Goal: Find specific page/section: Find specific page/section

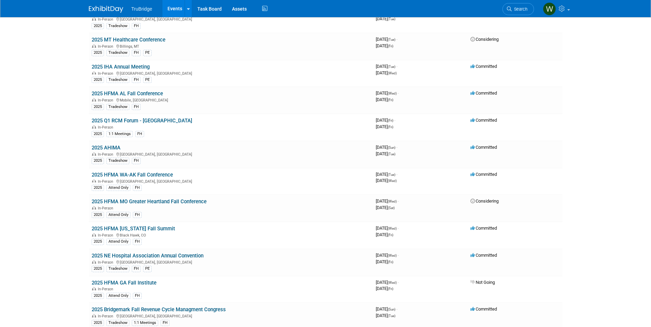
scroll to position [1407, 0]
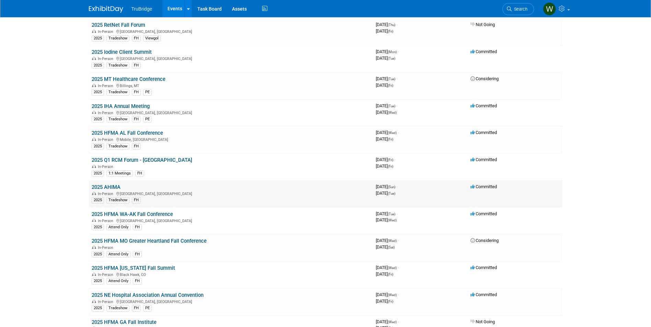
click at [113, 188] on link "2025 AHIMA" at bounding box center [106, 187] width 29 height 6
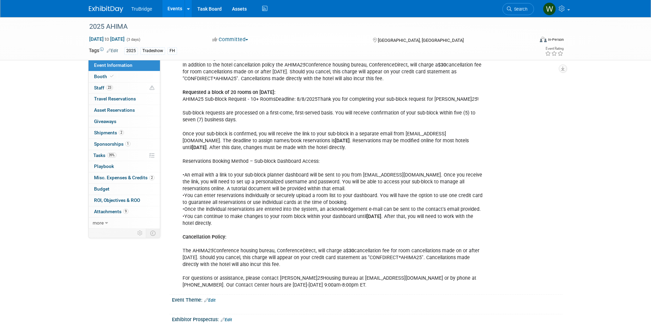
scroll to position [378, 0]
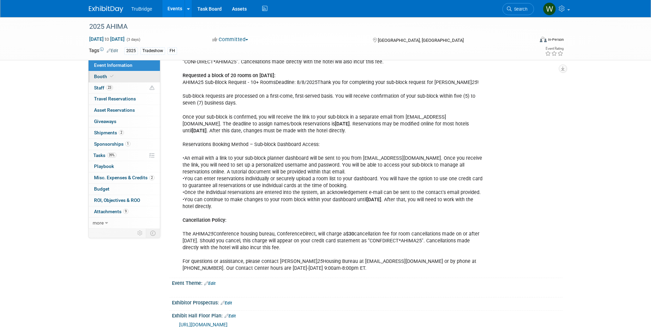
click at [109, 77] on span at bounding box center [112, 76] width 6 height 5
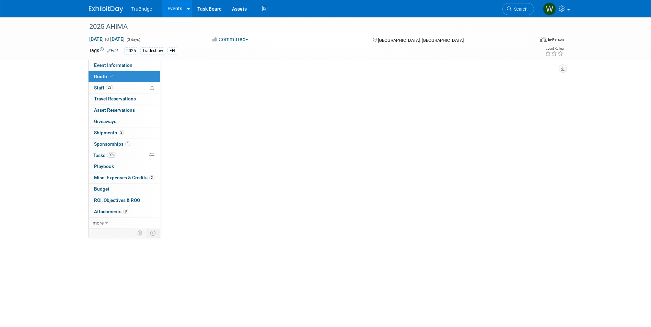
scroll to position [0, 0]
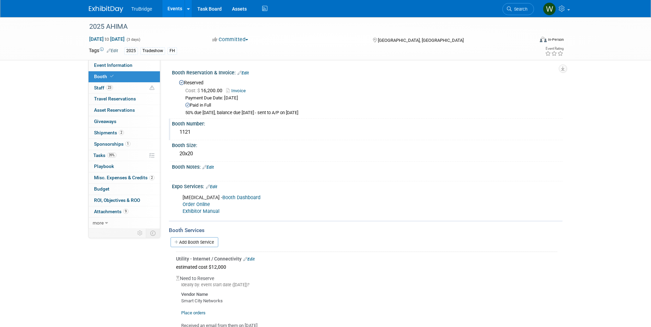
drag, startPoint x: 190, startPoint y: 131, endPoint x: 180, endPoint y: 134, distance: 10.2
click at [180, 134] on div "1121" at bounding box center [367, 132] width 380 height 11
